Goal: Find specific page/section: Find specific page/section

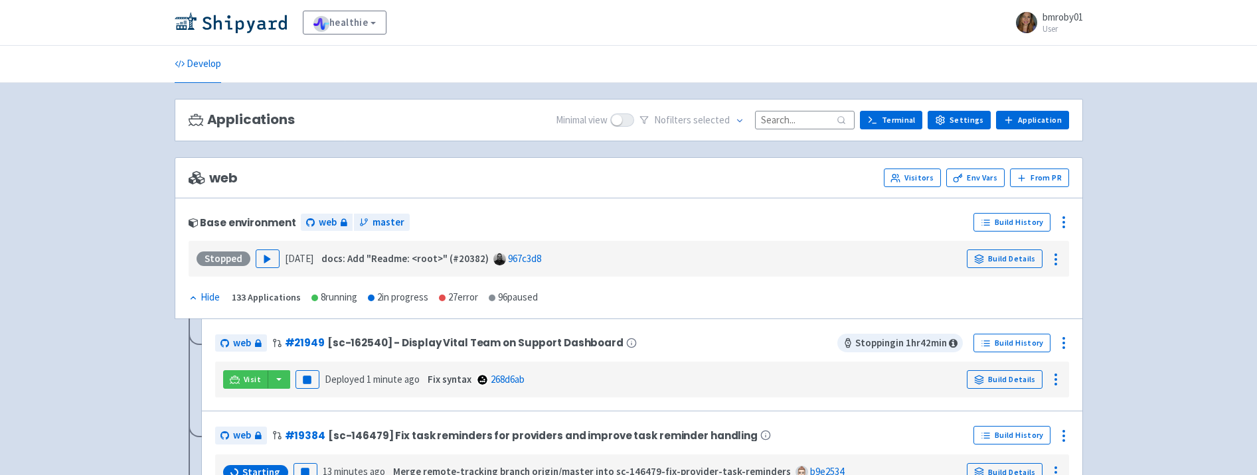
click at [826, 118] on input at bounding box center [805, 120] width 100 height 18
paste input "21973"
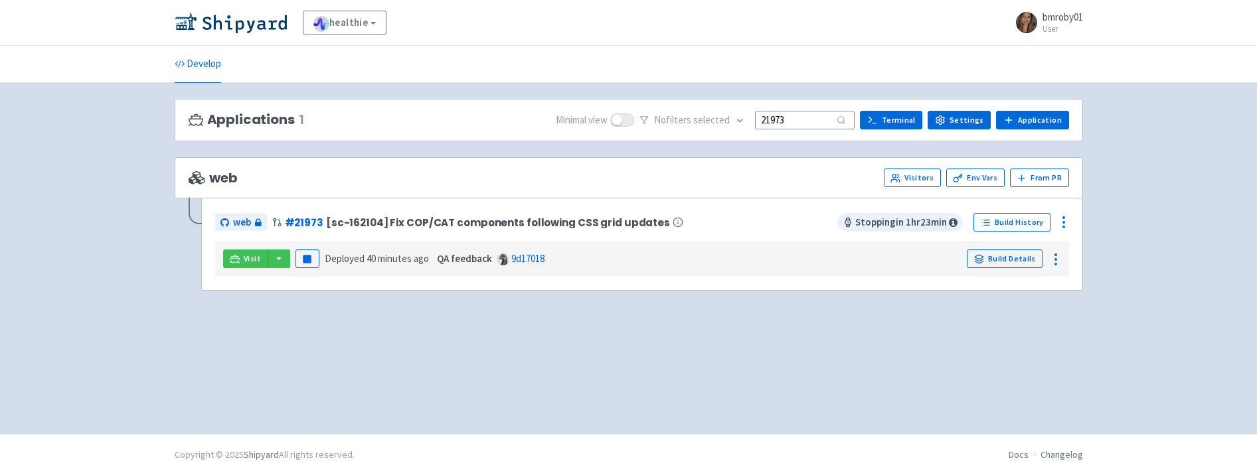
type input "21973"
click at [783, 342] on div "Applications 1 Minimal view No filter s selected 21973 Terminal Settings Applic…" at bounding box center [629, 258] width 908 height 319
click at [244, 258] on span "Visit" at bounding box center [252, 259] width 17 height 11
drag, startPoint x: 799, startPoint y: 117, endPoint x: 719, endPoint y: 112, distance: 79.9
click at [719, 112] on div "No filter s selected 21973" at bounding box center [746, 120] width 215 height 21
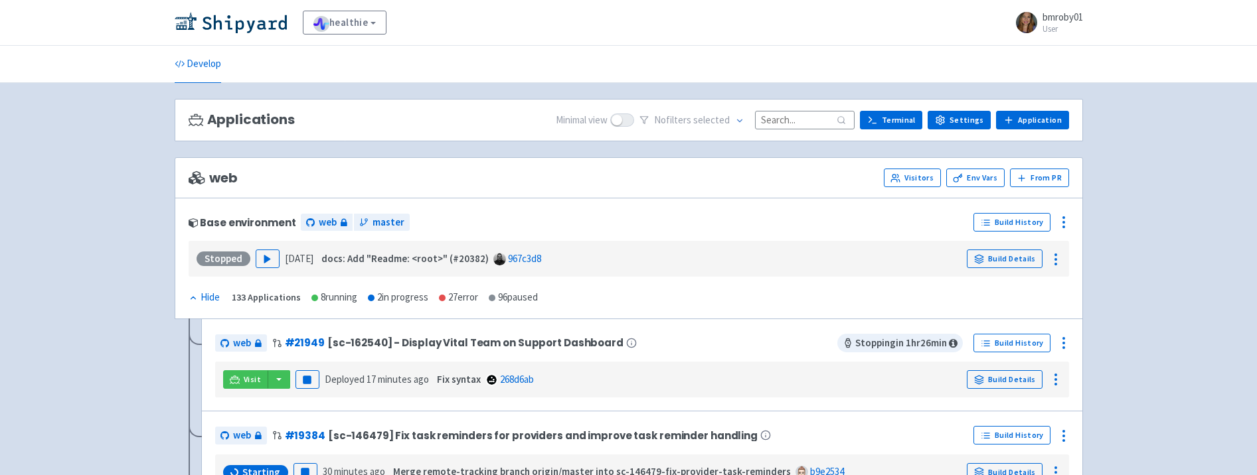
paste input "21973"
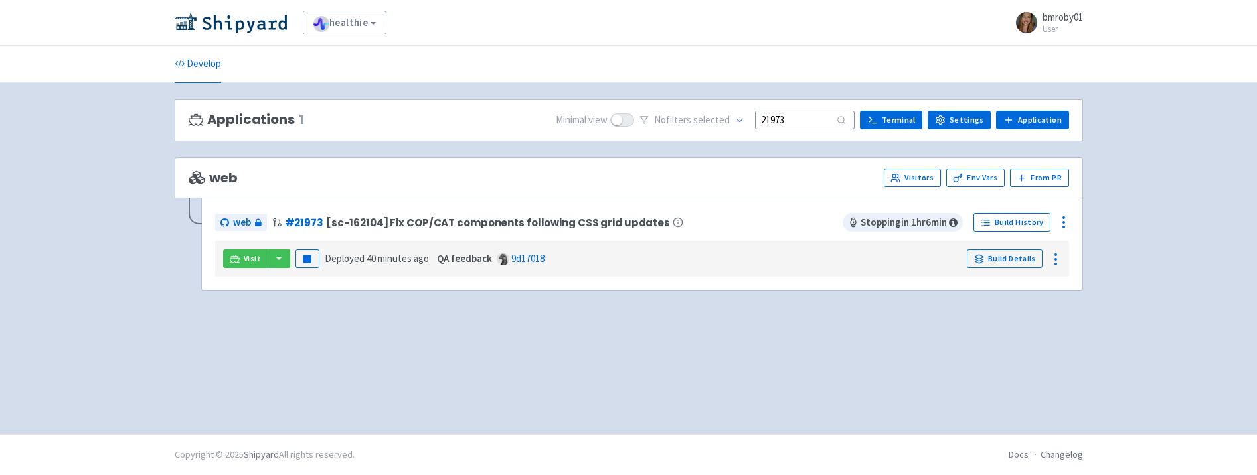
type input "21973"
click at [244, 261] on span "Visit" at bounding box center [252, 259] width 17 height 11
click at [803, 116] on input "21973" at bounding box center [805, 120] width 100 height 18
drag, startPoint x: 745, startPoint y: 121, endPoint x: 733, endPoint y: 119, distance: 11.5
click at [733, 119] on div "No filter s selected 21973" at bounding box center [746, 120] width 215 height 21
